Goal: Task Accomplishment & Management: Manage account settings

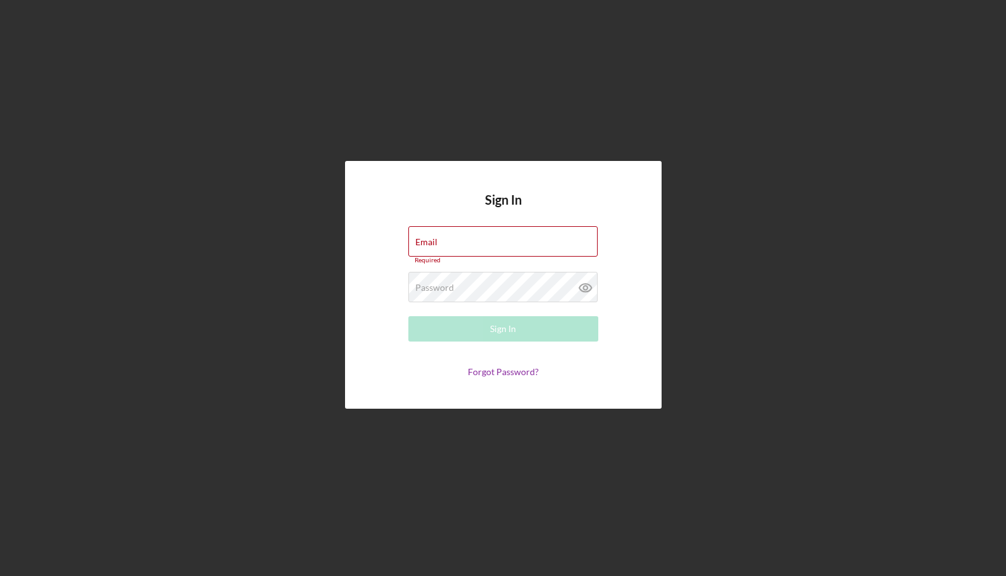
type input "[EMAIL_ADDRESS][DOMAIN_NAME]"
drag, startPoint x: 880, startPoint y: 122, endPoint x: 894, endPoint y: 1, distance: 122.4
click at [880, 122] on div "Sign In Email [EMAIL_ADDRESS][DOMAIN_NAME] Required Password Required Sign In F…" at bounding box center [503, 284] width 994 height 569
